Goal: Information Seeking & Learning: Find contact information

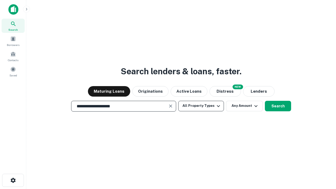
type input "**********"
click at [201, 106] on button "All Property Types" at bounding box center [201, 106] width 46 height 11
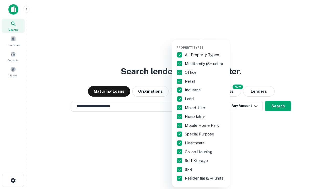
click at [205, 44] on button "button" at bounding box center [205, 44] width 58 height 0
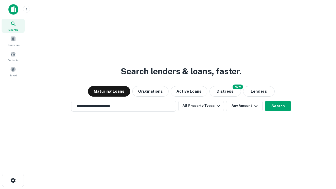
scroll to position [8, 0]
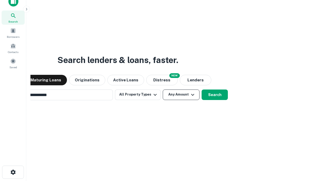
click at [163, 90] on button "Any Amount" at bounding box center [181, 95] width 37 height 11
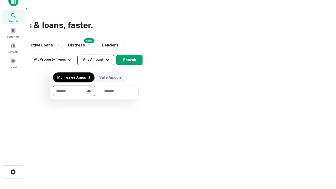
type input "*******"
click at [96, 96] on button "button" at bounding box center [96, 96] width 86 height 0
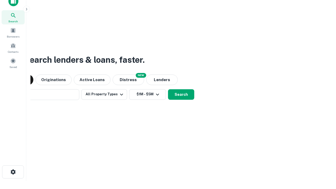
scroll to position [8, 0]
click at [168, 90] on button "Search" at bounding box center [181, 95] width 26 height 11
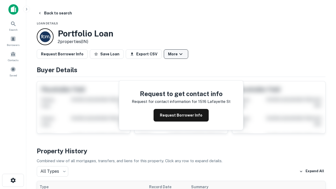
click at [176, 54] on button "More" at bounding box center [176, 53] width 24 height 9
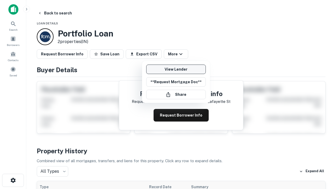
click at [176, 69] on link "View Lender" at bounding box center [176, 69] width 60 height 9
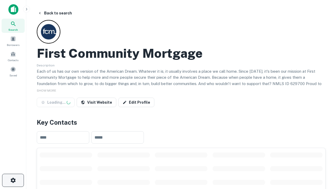
click at [13, 180] on icon "button" at bounding box center [13, 180] width 6 height 6
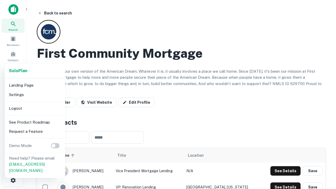
click at [35, 108] on li "Logout" at bounding box center [35, 108] width 56 height 9
